Goal: Task Accomplishment & Management: Use online tool/utility

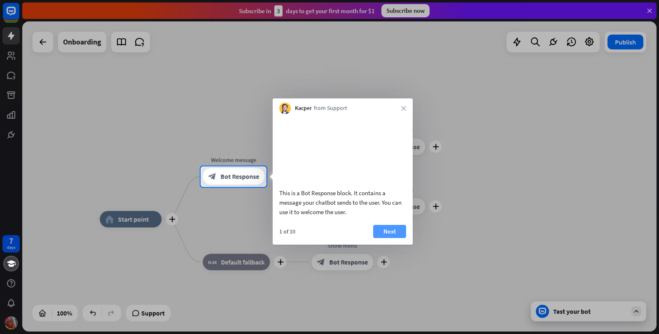
click at [391, 238] on button "Next" at bounding box center [389, 231] width 33 height 13
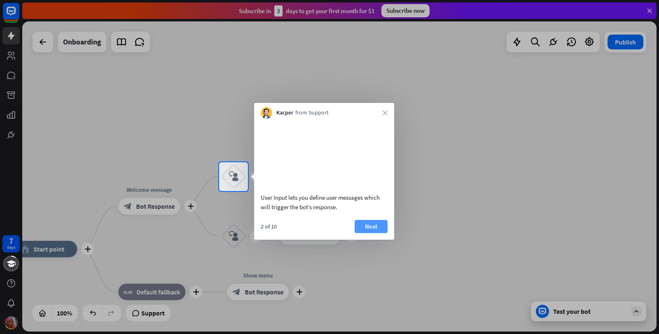
click at [368, 233] on button "Next" at bounding box center [371, 226] width 33 height 13
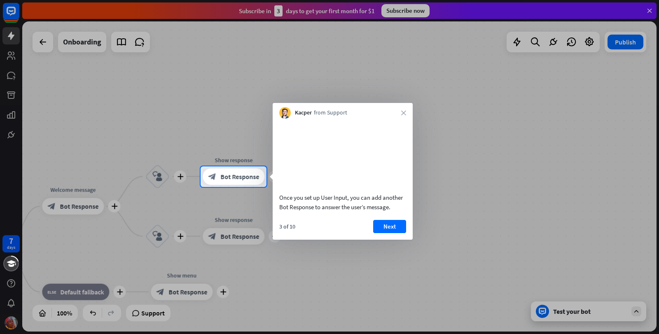
click at [404, 112] on icon "close" at bounding box center [403, 112] width 5 height 5
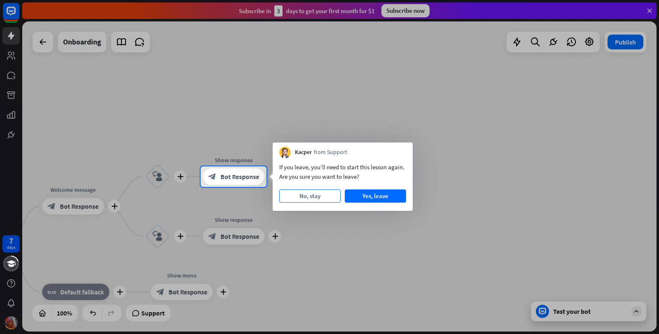
click at [321, 199] on button "No, stay" at bounding box center [309, 195] width 61 height 13
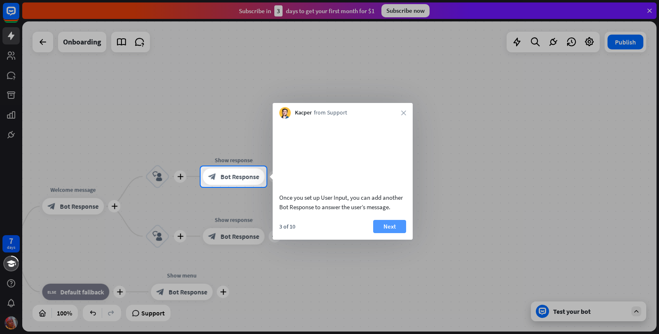
click at [381, 233] on button "Next" at bounding box center [389, 226] width 33 height 13
click at [381, 235] on div "plus home_2 Start point plus Welcome message block_bot_response Bot Response pl…" at bounding box center [339, 176] width 634 height 310
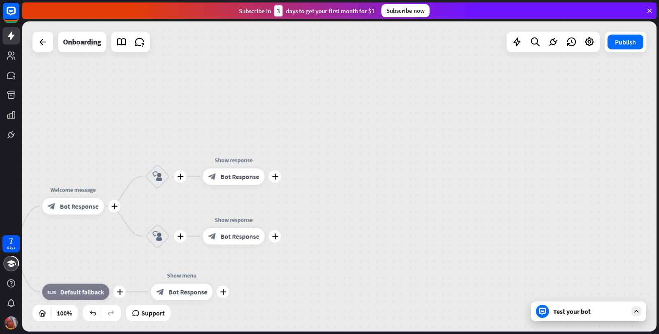
click at [381, 235] on div "plus home_2 Start point plus Welcome message block_bot_response Bot Response pl…" at bounding box center [339, 176] width 634 height 310
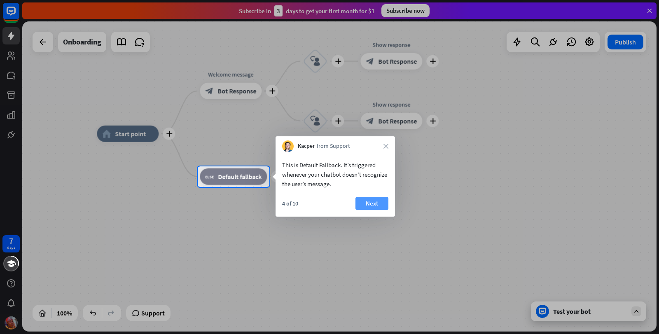
click at [371, 201] on button "Next" at bounding box center [371, 203] width 33 height 13
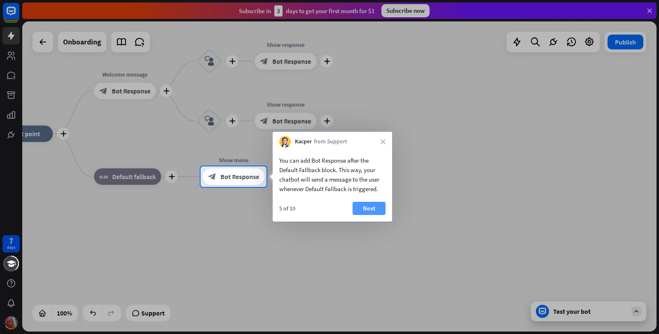
click at [378, 209] on button "Next" at bounding box center [369, 208] width 33 height 13
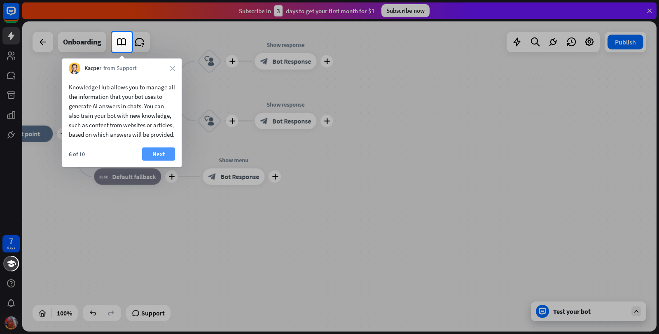
click at [163, 161] on button "Next" at bounding box center [158, 153] width 33 height 13
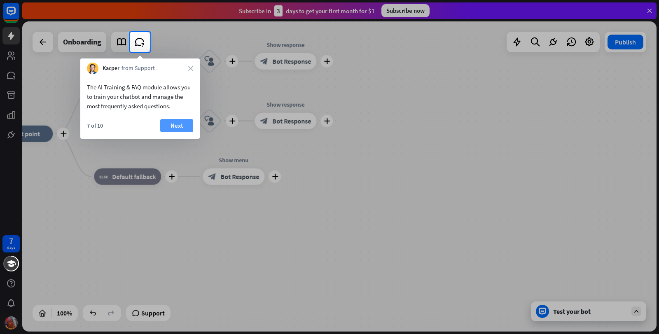
click at [174, 131] on button "Next" at bounding box center [176, 125] width 33 height 13
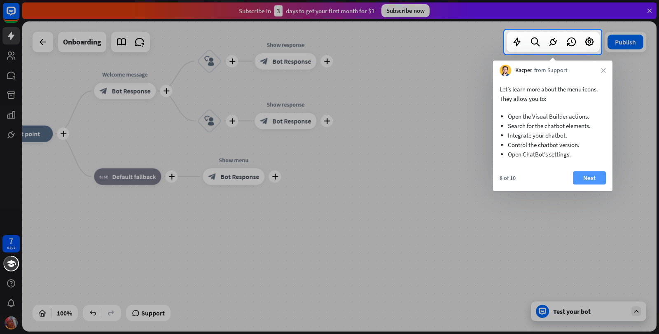
click at [594, 178] on button "Next" at bounding box center [589, 177] width 33 height 13
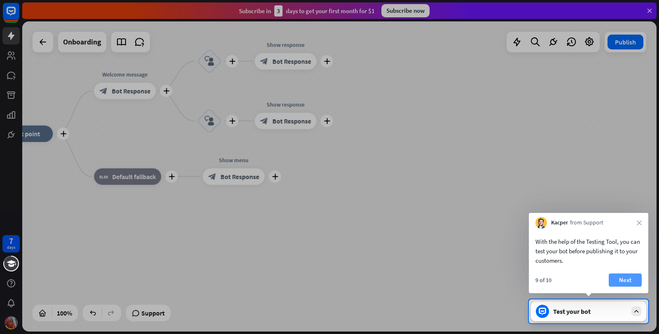
click at [621, 279] on button "Next" at bounding box center [625, 279] width 33 height 13
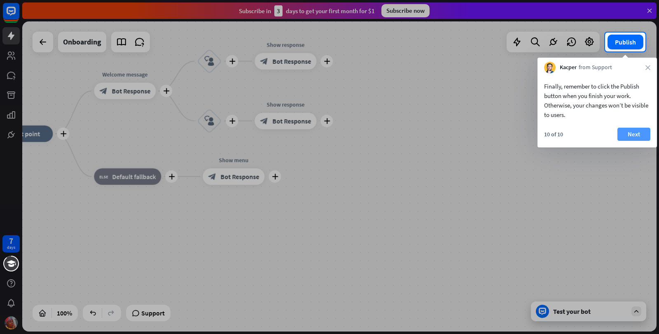
click at [640, 135] on button "Next" at bounding box center [633, 134] width 33 height 13
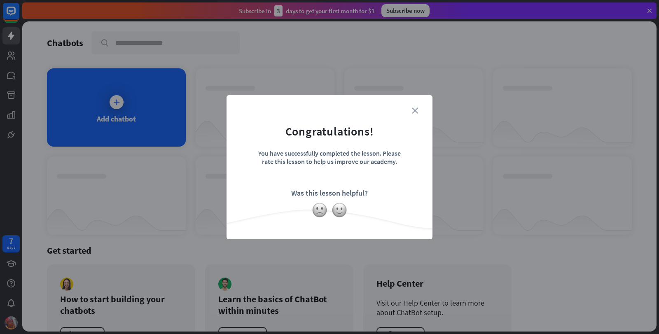
click at [415, 110] on icon "close" at bounding box center [415, 111] width 6 height 6
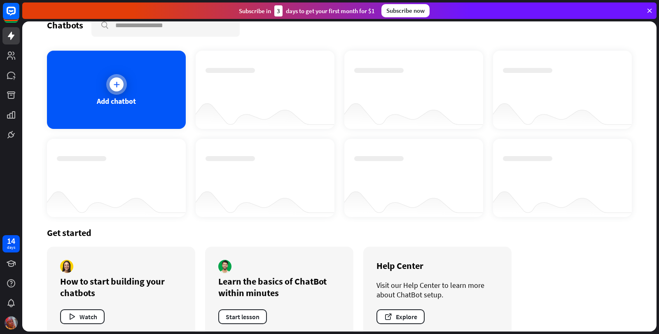
scroll to position [33, 0]
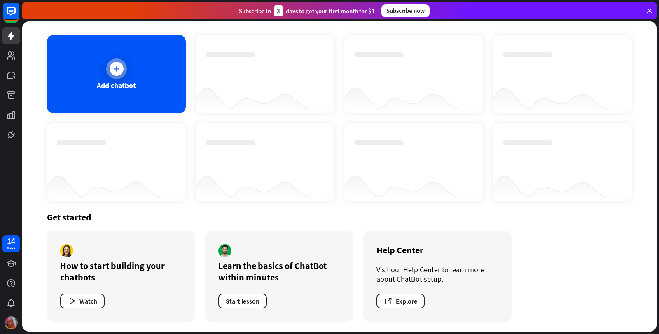
click at [110, 96] on div "Add chatbot" at bounding box center [116, 74] width 139 height 78
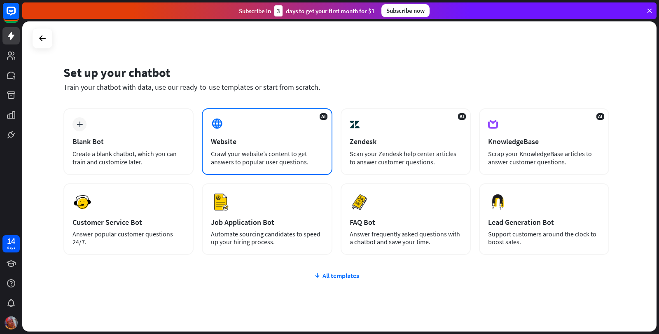
click at [252, 147] on div "AI Website Crawl your website’s content to get answers to popular user question…" at bounding box center [267, 141] width 130 height 67
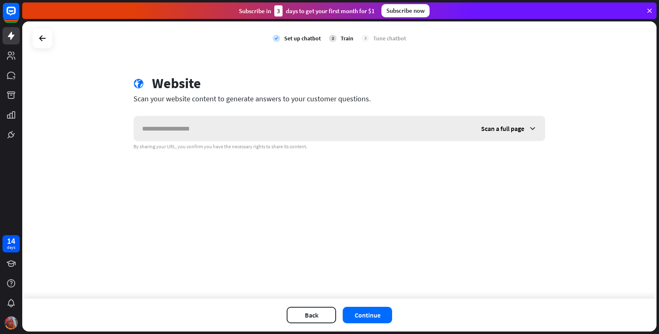
click at [523, 128] on span "Scan a full page" at bounding box center [502, 128] width 43 height 8
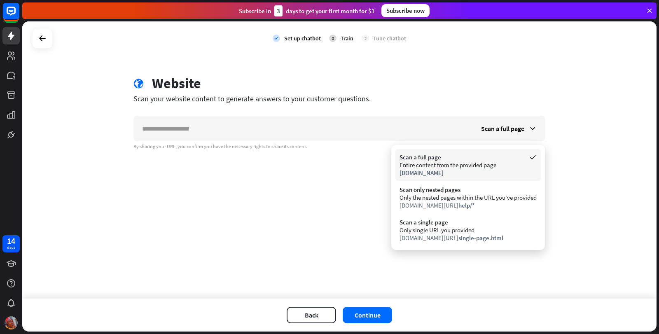
click at [441, 174] on span "[DOMAIN_NAME]" at bounding box center [422, 173] width 44 height 8
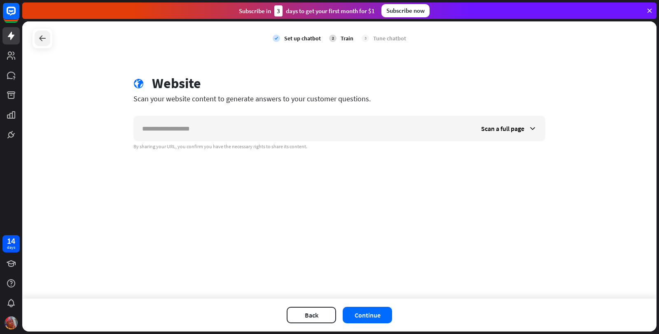
click at [44, 43] on div at bounding box center [43, 38] width 16 height 16
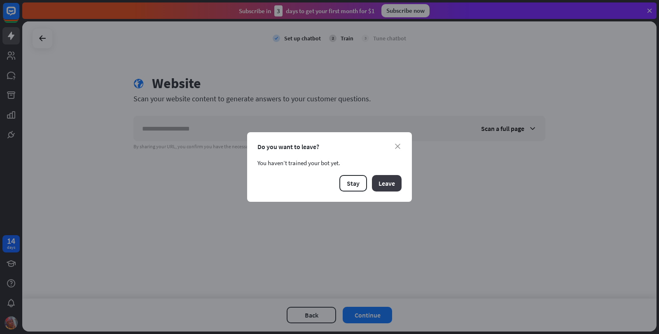
click at [394, 186] on button "Leave" at bounding box center [387, 183] width 30 height 16
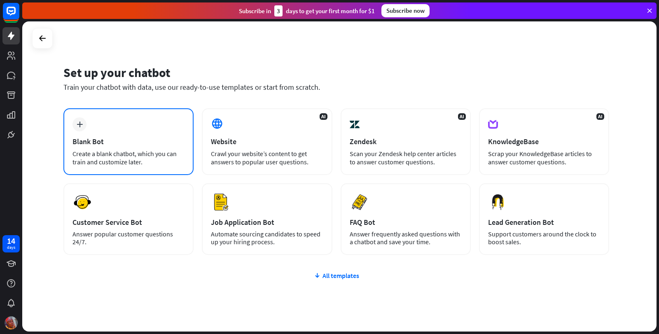
click at [138, 130] on div "plus Blank Bot Create a blank chatbot, which you can train and customize later." at bounding box center [128, 141] width 130 height 67
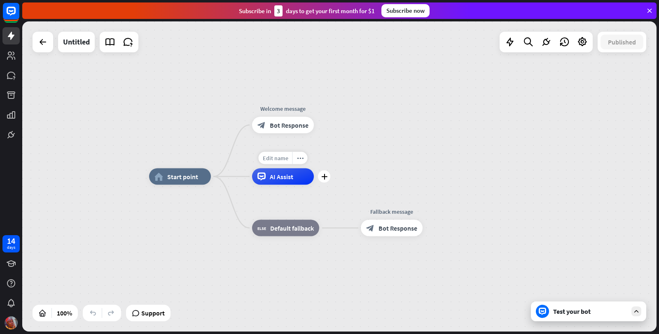
click at [278, 157] on span "Edit name" at bounding box center [276, 157] width 26 height 7
type input "********"
click at [284, 208] on div "home_2 Start point Welcome message block_bot_response Bot Response ******** AI …" at bounding box center [339, 176] width 634 height 310
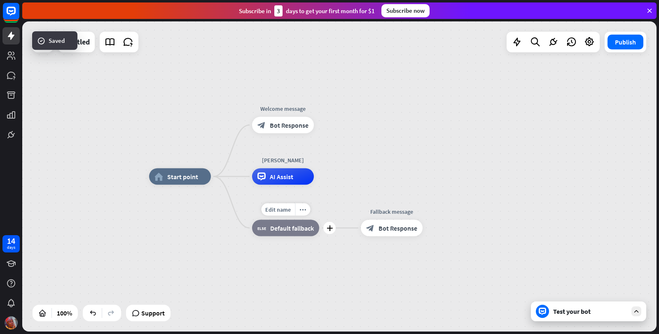
click at [284, 208] on span "Edit name" at bounding box center [278, 209] width 26 height 7
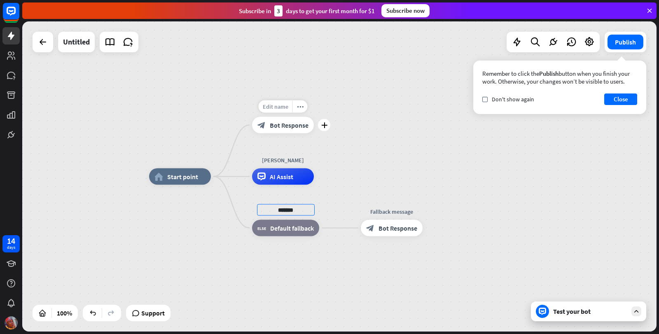
type input "*******"
click at [280, 103] on div "home_2 Start point Edit name more_horiz plus block_bot_response Bot Response [P…" at bounding box center [339, 176] width 634 height 310
click at [281, 123] on span "Bot Response" at bounding box center [289, 125] width 39 height 8
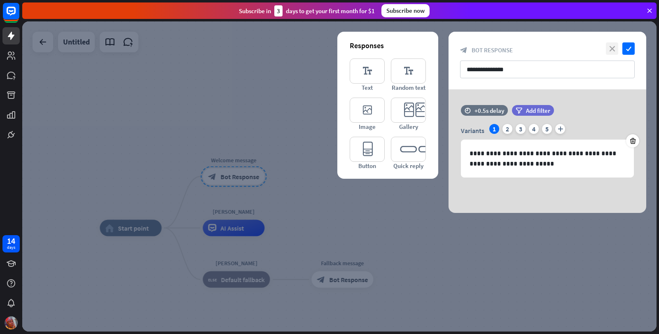
click at [612, 48] on icon "close" at bounding box center [612, 48] width 12 height 12
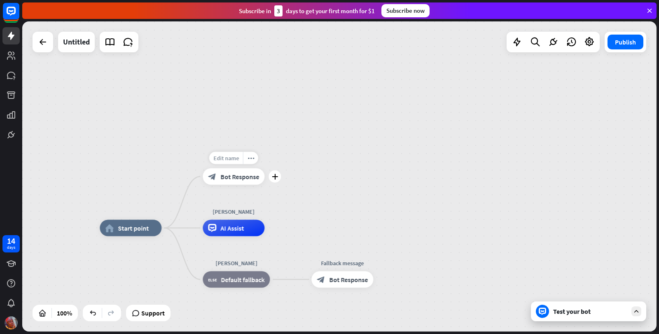
click at [225, 159] on span "Edit name" at bounding box center [226, 157] width 26 height 7
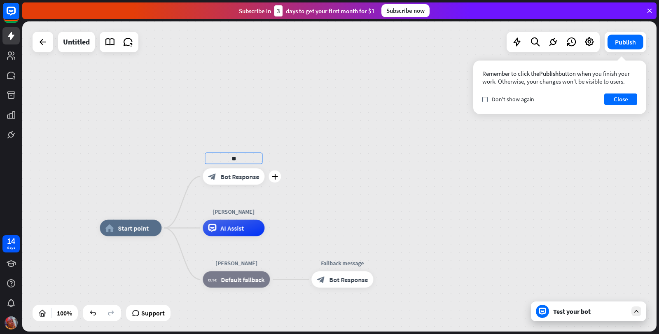
type input "*"
click at [233, 161] on span "Edit name" at bounding box center [226, 157] width 26 height 7
click at [229, 157] on span "Edit name" at bounding box center [226, 157] width 26 height 7
type input "**********"
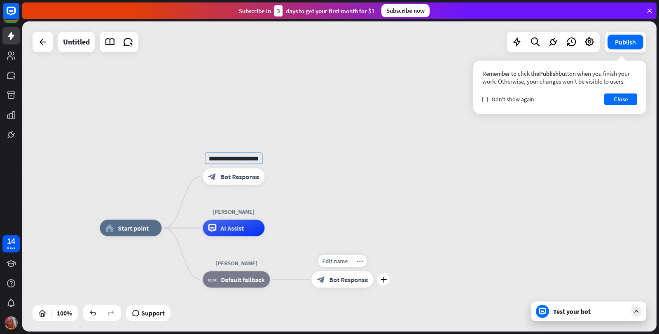
scroll to position [0, 0]
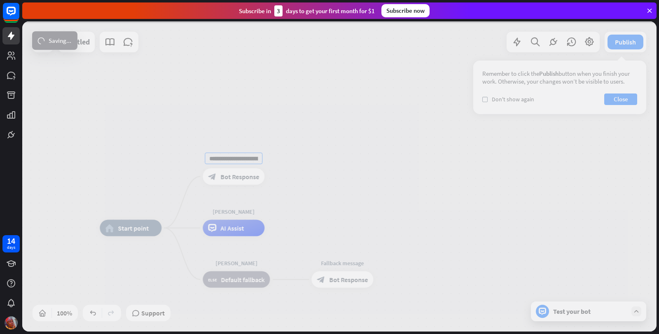
click at [331, 282] on div "**********" at bounding box center [339, 176] width 634 height 310
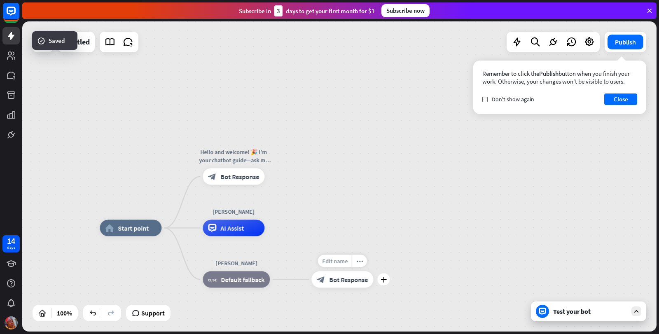
click at [332, 263] on span "Edit name" at bounding box center [335, 260] width 26 height 7
drag, startPoint x: 365, startPoint y: 262, endPoint x: 320, endPoint y: 261, distance: 44.9
click at [320, 261] on input "**********" at bounding box center [342, 262] width 58 height 12
click at [341, 264] on span "Edit name" at bounding box center [335, 260] width 26 height 7
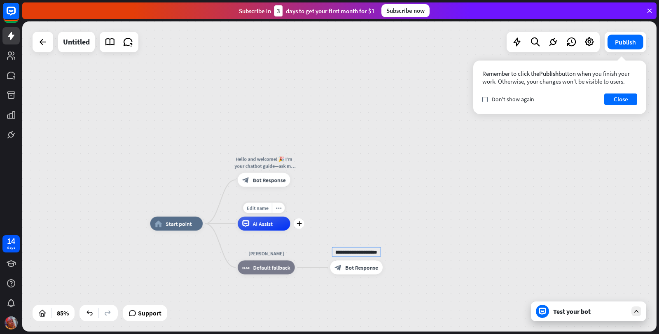
type input "**********"
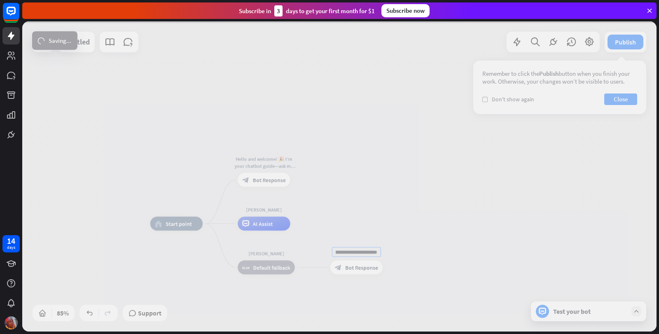
scroll to position [0, 0]
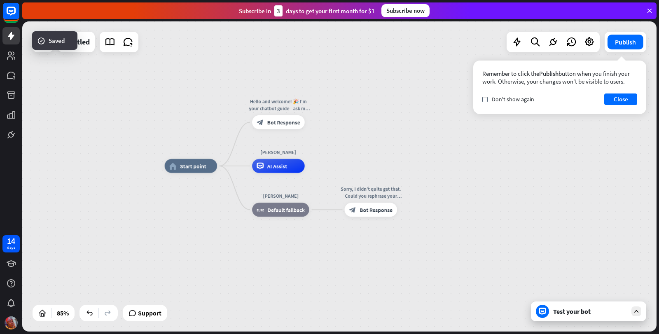
drag, startPoint x: 302, startPoint y: 217, endPoint x: 316, endPoint y: 159, distance: 59.4
click at [316, 159] on div "**********" at bounding box center [339, 176] width 634 height 310
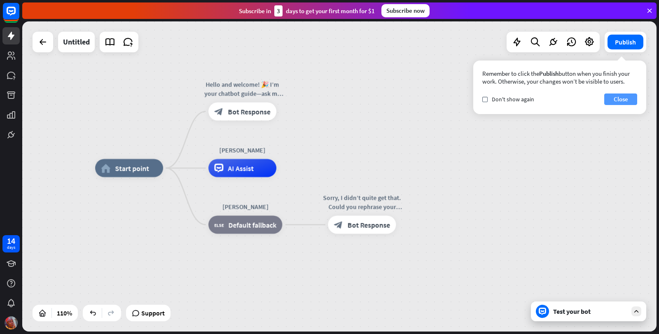
click at [624, 99] on button "Close" at bounding box center [620, 99] width 33 height 12
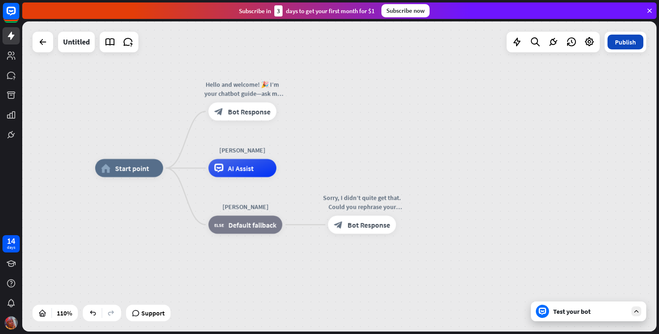
click at [621, 43] on button "Publish" at bounding box center [626, 42] width 36 height 15
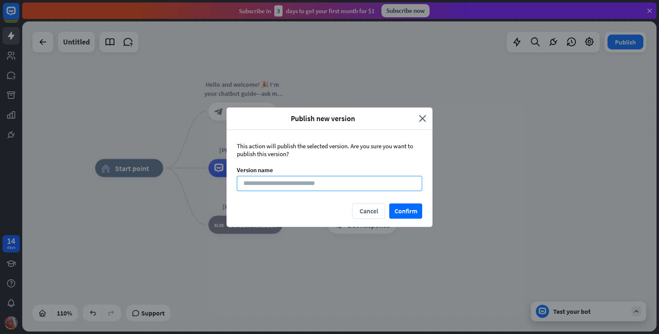
click at [276, 186] on input at bounding box center [329, 183] width 185 height 15
type input "**********"
click at [407, 211] on button "Confirm" at bounding box center [405, 210] width 33 height 15
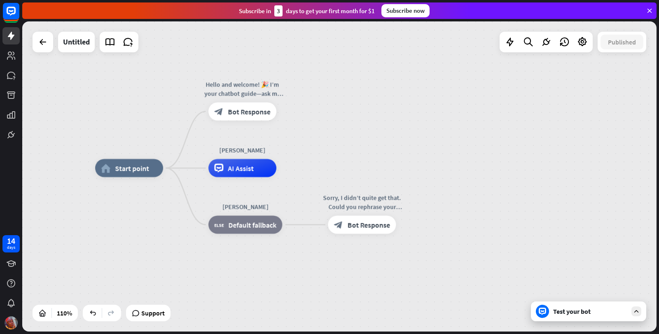
click at [633, 311] on icon at bounding box center [636, 311] width 7 height 7
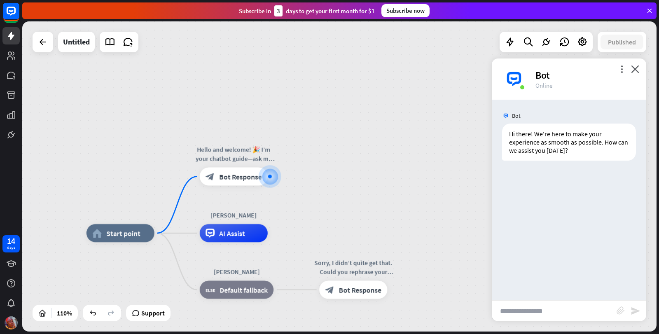
drag, startPoint x: 529, startPoint y: 175, endPoint x: 538, endPoint y: 309, distance: 134.1
click at [538, 309] on input "text" at bounding box center [554, 311] width 125 height 21
type input "*"
type input "**********"
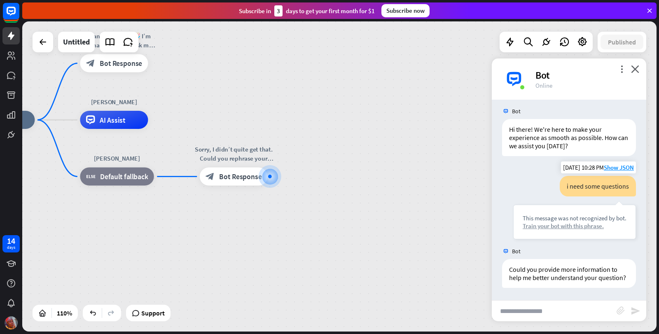
scroll to position [13, 0]
click at [559, 247] on span "Show JSON" at bounding box center [560, 251] width 30 height 8
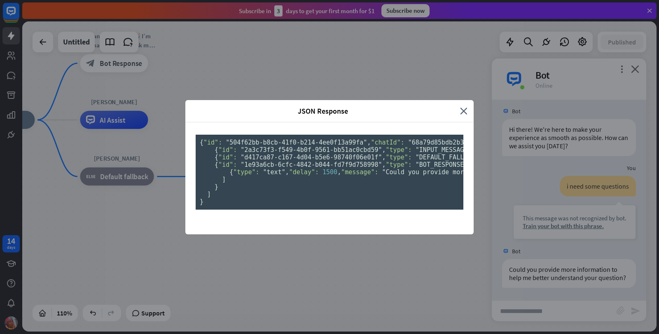
scroll to position [42, 0]
click at [256, 146] on span ""2a3c73f3-f549-4b0f-9561-bb51ac0cbd59"" at bounding box center [311, 149] width 141 height 7
click at [462, 106] on icon "close" at bounding box center [463, 110] width 7 height 9
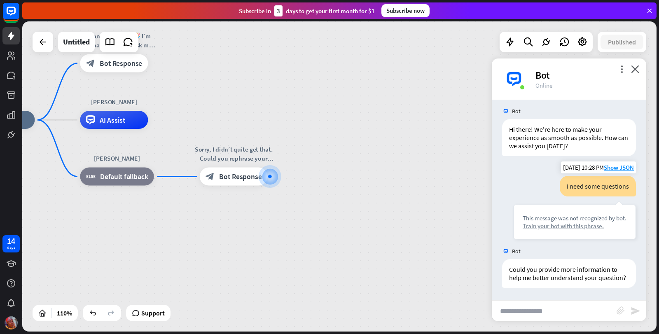
click at [539, 222] on div "Train your bot with this phrase." at bounding box center [575, 226] width 104 height 8
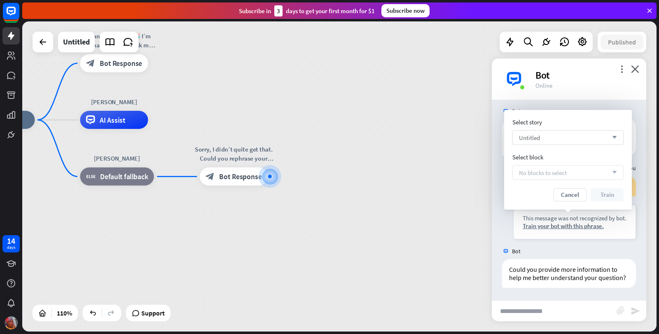
click at [536, 140] on span "Untitled" at bounding box center [529, 138] width 21 height 8
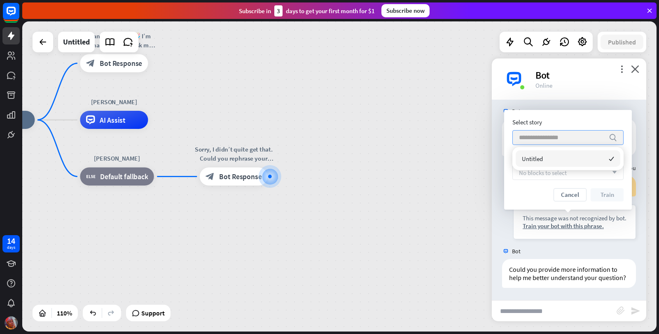
click at [537, 163] on div "Untitled checked" at bounding box center [568, 158] width 105 height 16
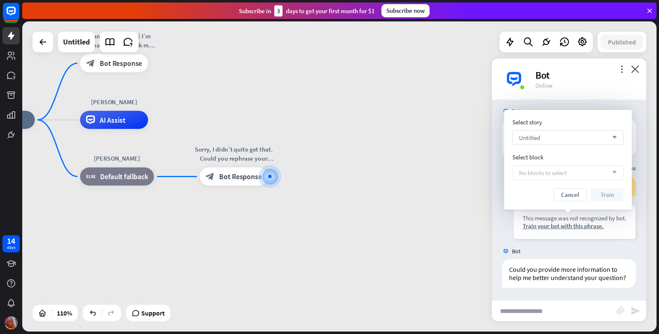
click at [536, 174] on span "No blocks to select" at bounding box center [543, 173] width 48 height 8
click at [594, 98] on div "more_vert close Bot Online" at bounding box center [569, 78] width 154 height 41
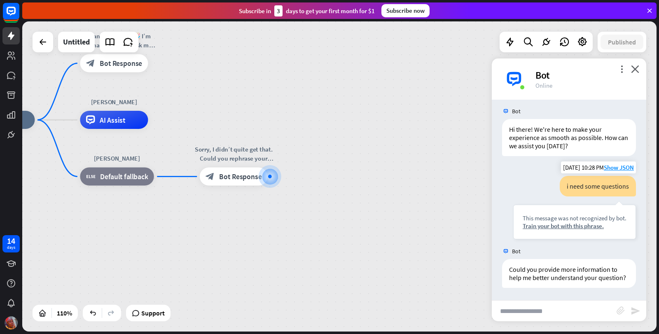
scroll to position [13, 0]
click at [622, 71] on icon "more_vert" at bounding box center [622, 69] width 8 height 8
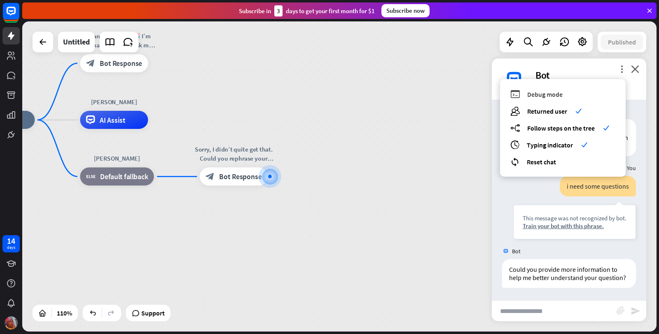
click at [540, 91] on span "Debug mode" at bounding box center [544, 94] width 35 height 8
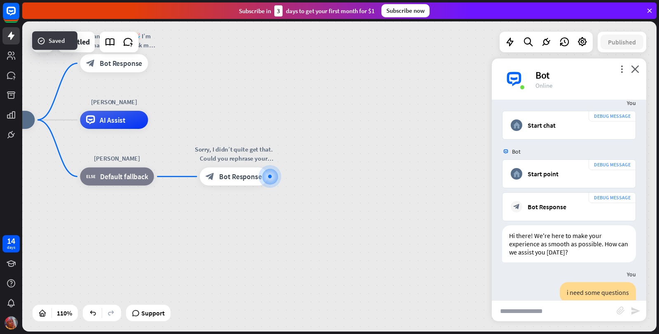
scroll to position [193, 0]
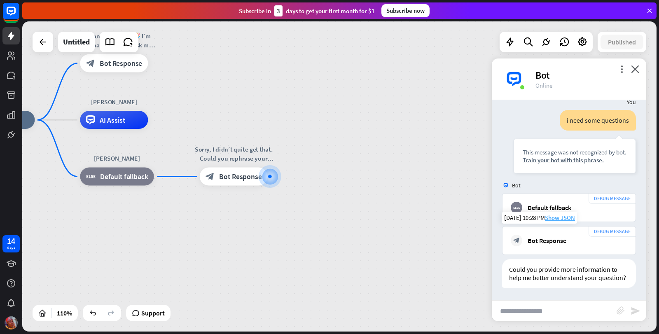
click at [561, 214] on span "Show JSON" at bounding box center [560, 218] width 30 height 8
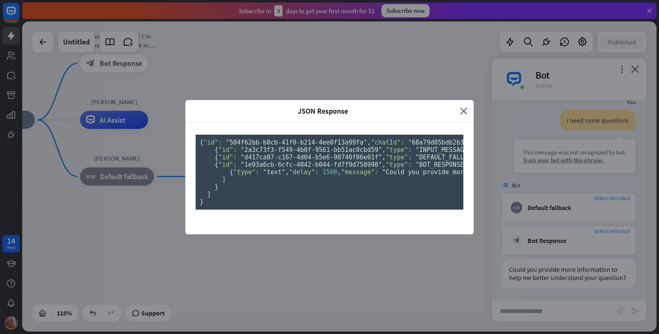
scroll to position [0, 0]
click at [457, 106] on div "JSON Response" at bounding box center [326, 110] width 269 height 9
click at [460, 106] on icon "close" at bounding box center [463, 110] width 7 height 9
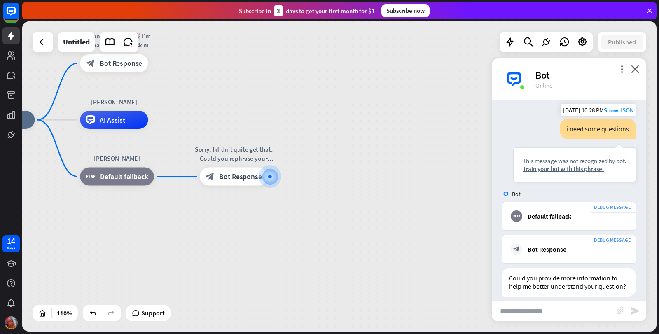
scroll to position [152, 0]
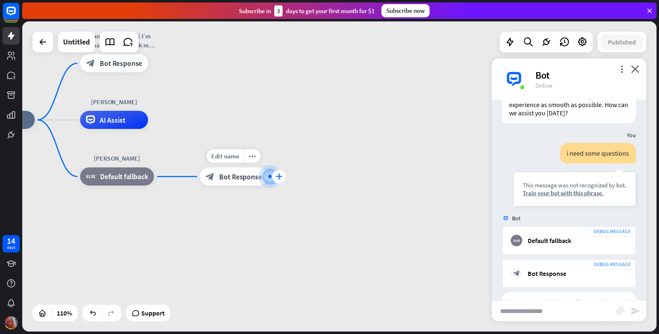
click at [274, 175] on div "plus" at bounding box center [279, 177] width 14 height 14
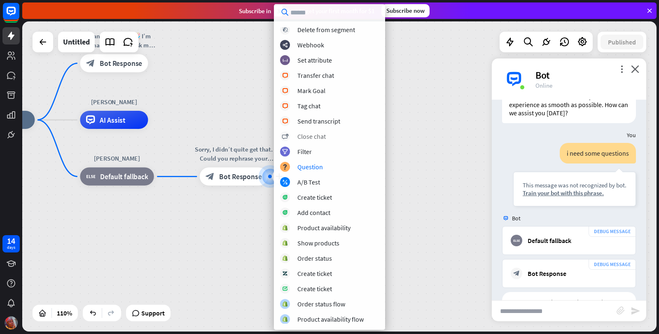
scroll to position [155, 0]
click at [333, 241] on div "Show products" at bounding box center [318, 242] width 42 height 8
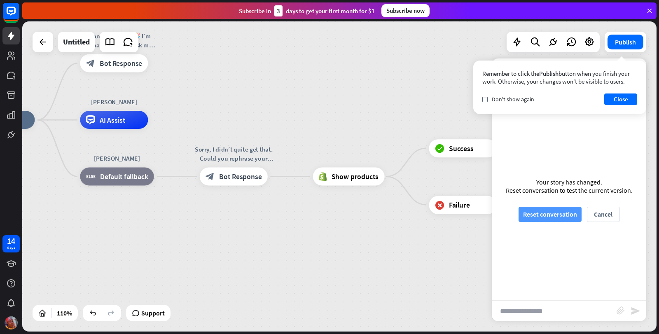
click at [560, 217] on button "Reset conversation" at bounding box center [550, 214] width 63 height 15
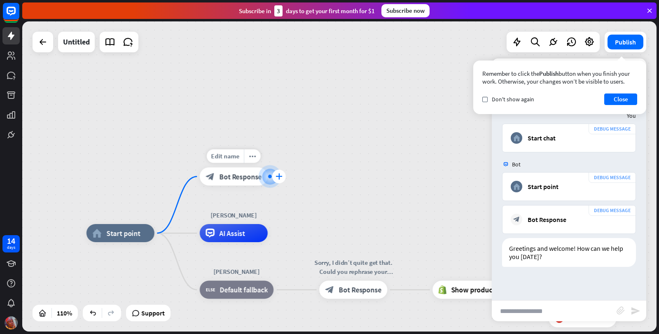
click at [280, 174] on icon "plus" at bounding box center [279, 176] width 7 height 6
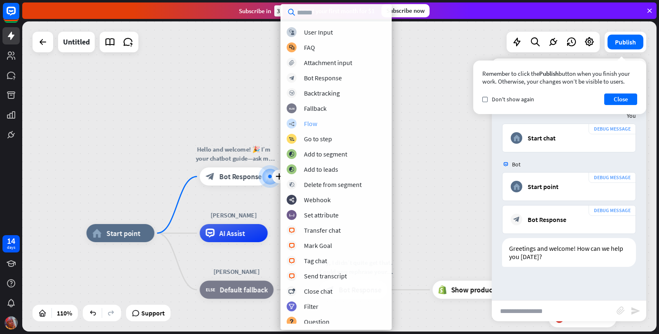
click at [313, 123] on div "Flow" at bounding box center [310, 123] width 13 height 8
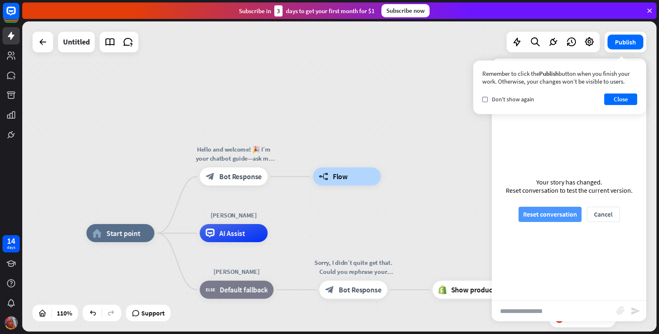
click at [560, 215] on button "Reset conversation" at bounding box center [550, 214] width 63 height 15
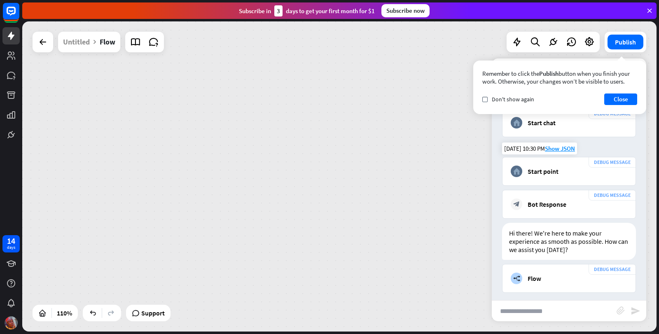
scroll to position [20, 0]
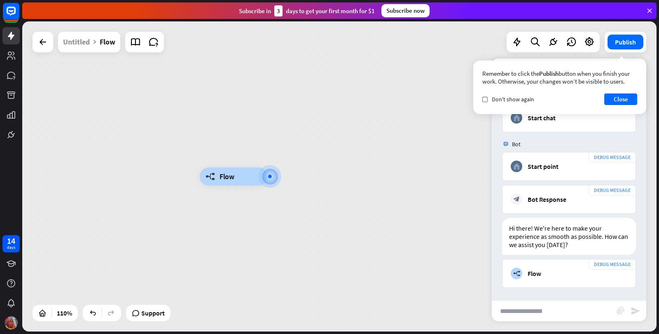
click at [542, 311] on input "text" at bounding box center [554, 311] width 125 height 21
type input "***"
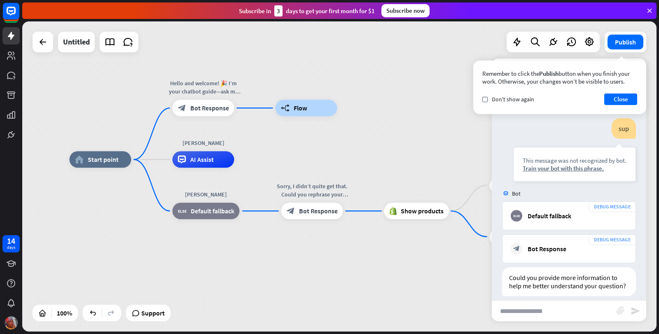
scroll to position [306, 0]
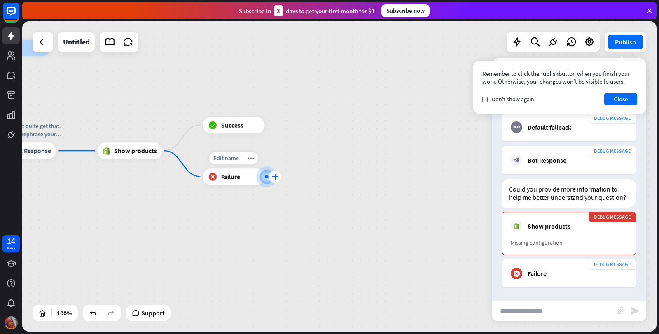
click at [278, 178] on icon "plus" at bounding box center [275, 177] width 6 height 6
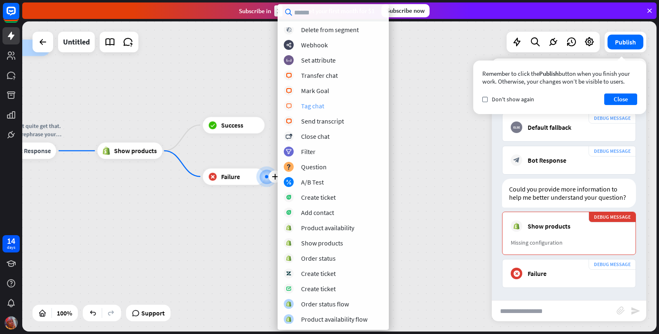
scroll to position [94, 0]
click at [310, 179] on div "A/B Test" at bounding box center [312, 182] width 23 height 8
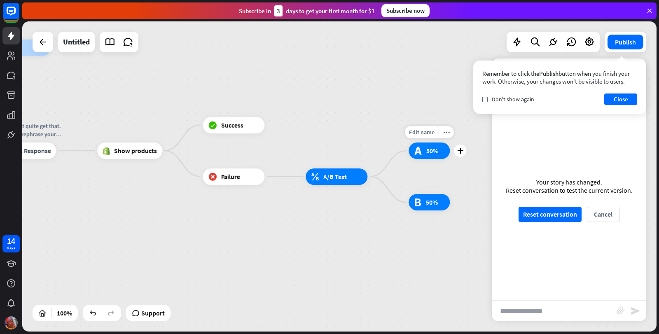
click at [423, 155] on div "test_a 50%" at bounding box center [429, 151] width 41 height 16
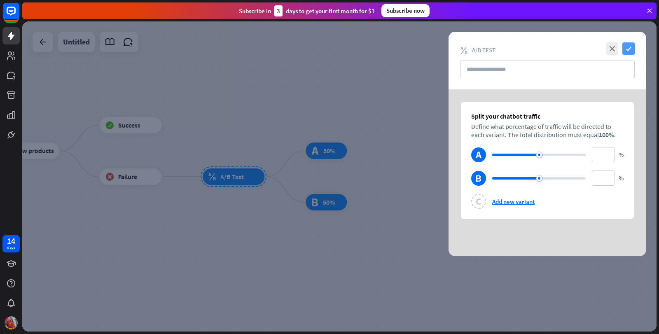
click at [624, 51] on icon "check" at bounding box center [628, 48] width 12 height 12
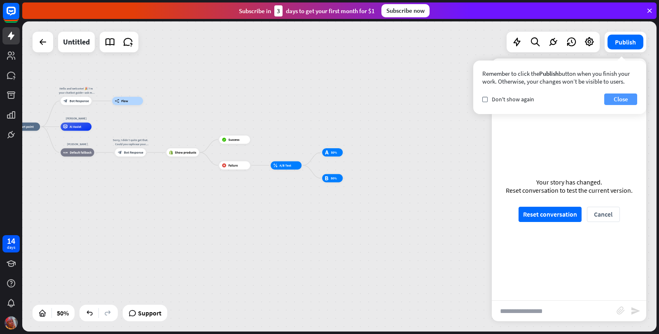
click at [629, 100] on button "Close" at bounding box center [620, 99] width 33 height 12
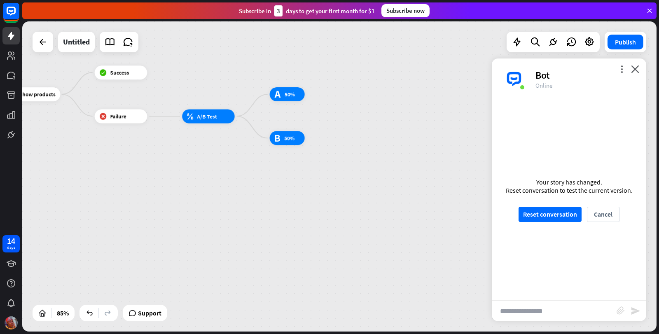
drag, startPoint x: 291, startPoint y: 211, endPoint x: 231, endPoint y: 146, distance: 88.3
click at [231, 146] on div "home_2 Start point Hello and welcome! 🎉 I’m your chatbot guide—ask me anything,…" at bounding box center [7, 183] width 539 height 264
click at [300, 124] on icon "more_horiz" at bounding box center [302, 122] width 6 height 5
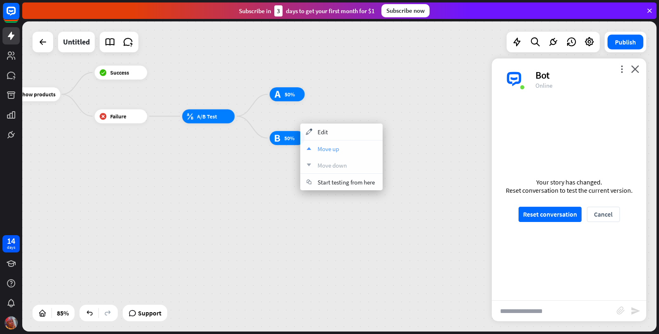
click at [318, 149] on span "Move up" at bounding box center [328, 149] width 21 height 8
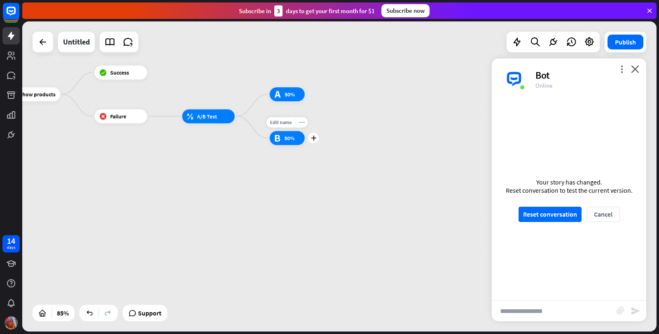
click at [298, 122] on div "more_horiz" at bounding box center [301, 122] width 13 height 11
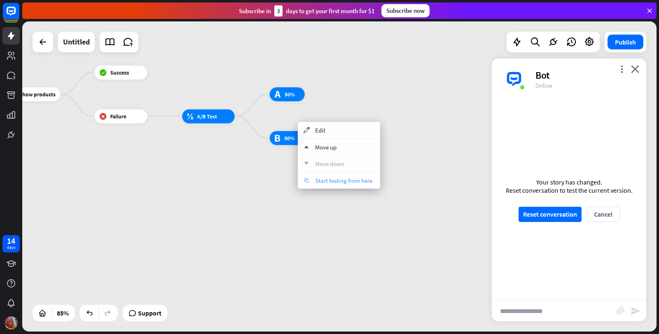
click at [331, 183] on span "Start testing from here" at bounding box center [343, 181] width 57 height 8
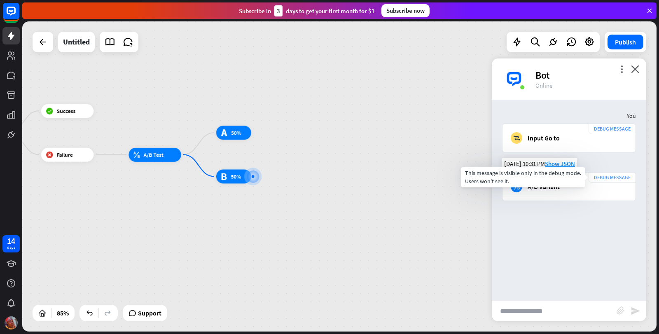
click at [612, 178] on div "DEBUG MESSAGE" at bounding box center [612, 177] width 47 height 11
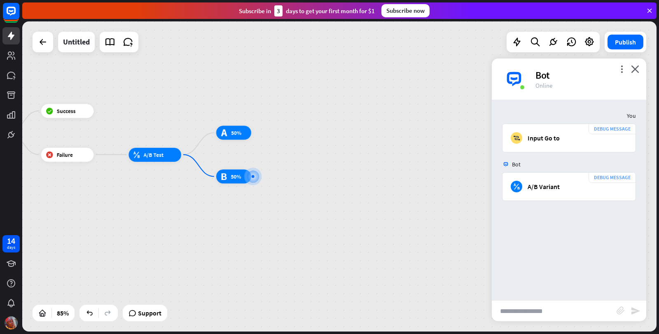
click at [538, 220] on div "You DEBUG MESSAGE block_goto Input Go to [DATE] 10:31 PM Show JSON Bot DEBUG ME…" at bounding box center [569, 200] width 154 height 201
click at [511, 162] on div "Bot" at bounding box center [511, 164] width 19 height 7
click at [397, 124] on div "home_2 Start point Hello and welcome! 🎉 I’m your chatbot guide—ask me anything,…" at bounding box center [339, 176] width 634 height 310
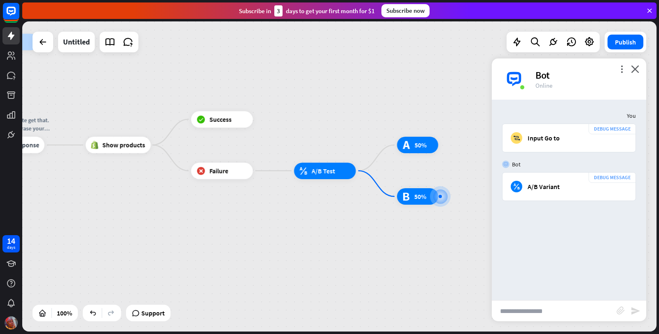
drag, startPoint x: 129, startPoint y: 121, endPoint x: 299, endPoint y: 142, distance: 172.2
click at [299, 142] on div "home_2 Start point Hello and welcome! 🎉 I’m your chatbot guide—ask me anything,…" at bounding box center [88, 248] width 634 height 310
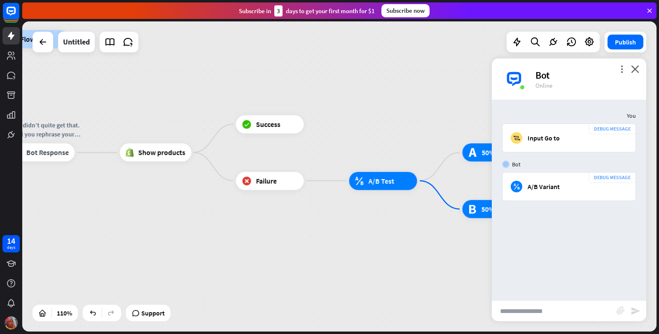
drag, startPoint x: 285, startPoint y: 133, endPoint x: 449, endPoint y: 156, distance: 165.0
click at [416, 149] on div "home_2 Start point Hello and welcome! 🎉 I’m your chatbot guide—ask me anything,…" at bounding box center [123, 266] width 698 height 341
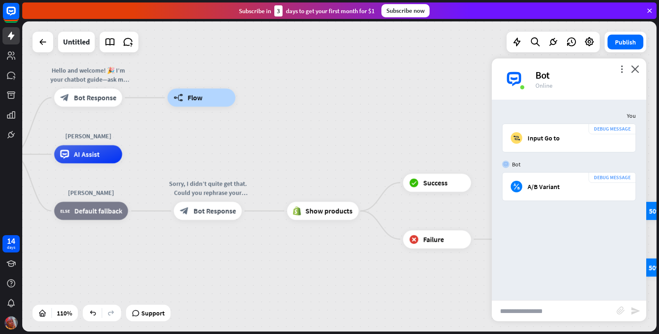
drag, startPoint x: 287, startPoint y: 117, endPoint x: 380, endPoint y: 165, distance: 104.6
click at [380, 165] on div "home_2 Start point Hello and welcome! 🎉 I’m your chatbot guide—ask me anything,…" at bounding box center [290, 324] width 698 height 341
